Goal: Information Seeking & Learning: Find specific fact

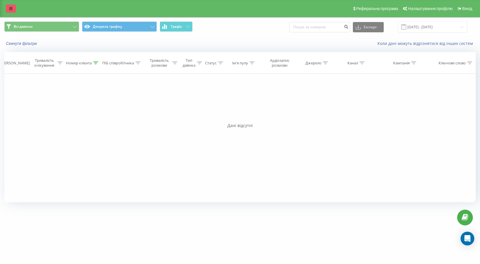
click at [12, 8] on icon at bounding box center [10, 9] width 3 height 4
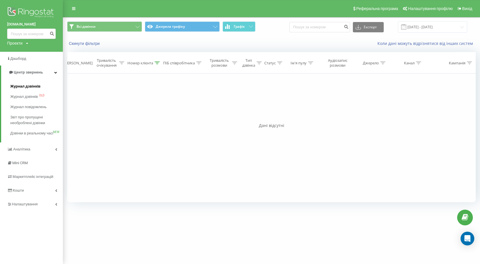
click at [29, 87] on span "Журнал дзвінків" at bounding box center [25, 86] width 30 height 6
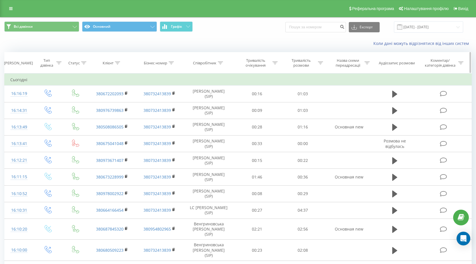
click at [119, 63] on icon at bounding box center [117, 62] width 5 height 3
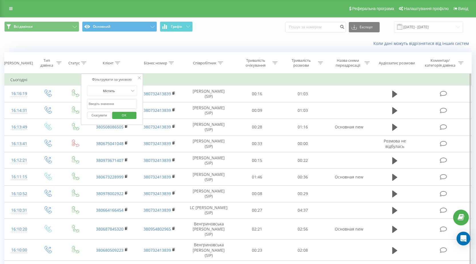
click at [116, 104] on input "text" at bounding box center [112, 104] width 50 height 10
paste input "[PHONE_NUMBER]"
click at [97, 104] on input "[PHONE_NUMBER]" at bounding box center [112, 104] width 50 height 10
click at [94, 103] on input "[PHONE_NUMBER]" at bounding box center [112, 104] width 50 height 10
type input "0500505277"
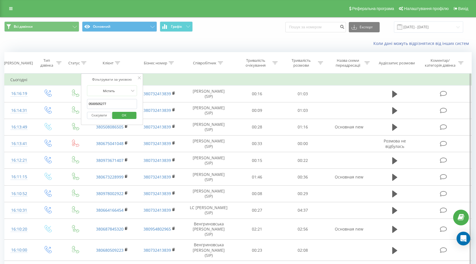
click at [131, 116] on span "OK" at bounding box center [124, 115] width 16 height 9
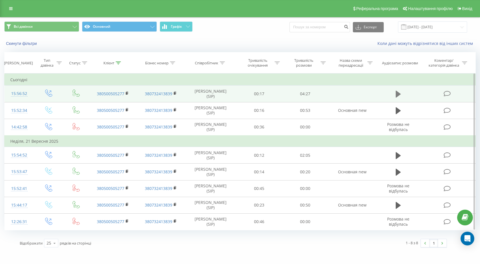
click at [398, 92] on icon at bounding box center [398, 94] width 5 height 8
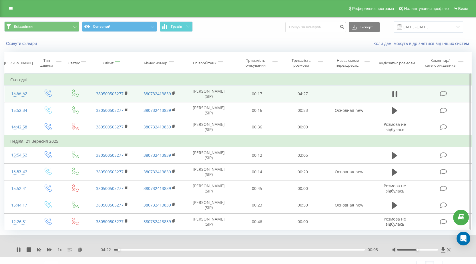
click at [69, 249] on icon at bounding box center [69, 249] width 5 height 5
click at [69, 249] on rect at bounding box center [68, 249] width 3 height 1
click at [48, 250] on icon at bounding box center [49, 249] width 5 height 3
click at [49, 249] on icon at bounding box center [49, 249] width 5 height 3
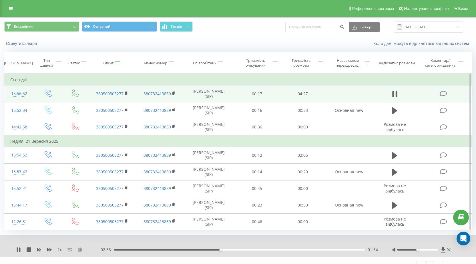
click at [81, 250] on icon at bounding box center [80, 249] width 5 height 4
